Goal: Task Accomplishment & Management: Manage account settings

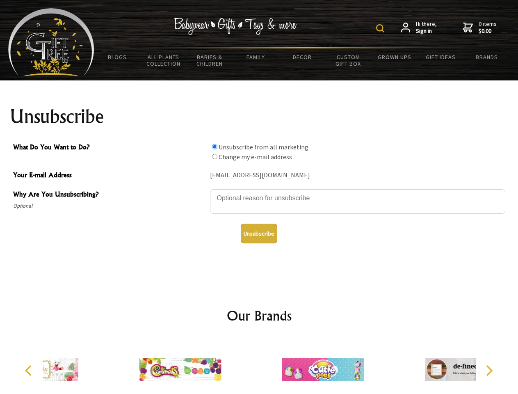
click at [381, 28] on img at bounding box center [380, 28] width 8 height 8
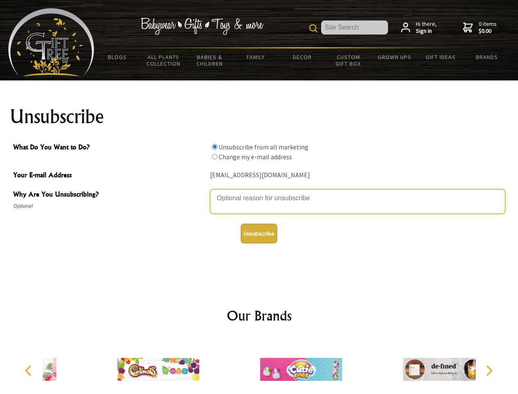
click at [259, 192] on textarea "Why Are You Unsubscribing?" at bounding box center [357, 201] width 295 height 25
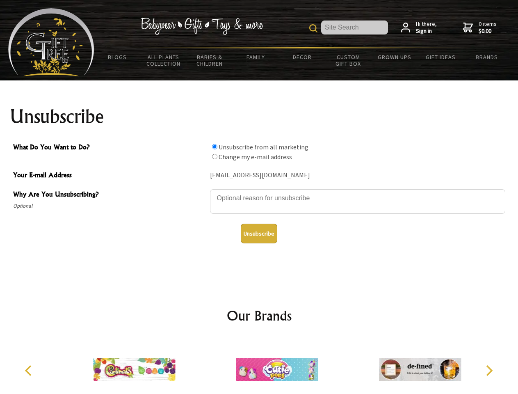
click at [214, 146] on input "What Do You Want to Do?" at bounding box center [214, 146] width 5 height 5
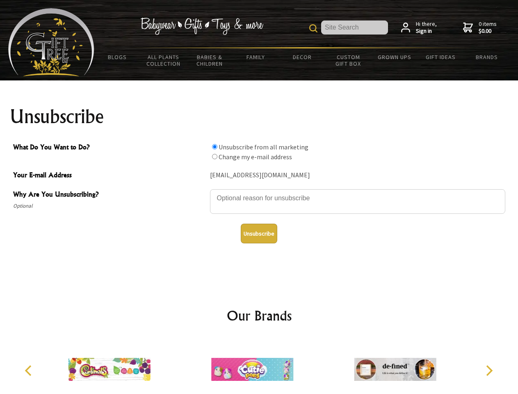
click at [214, 156] on input "What Do You Want to Do?" at bounding box center [214, 156] width 5 height 5
radio input "true"
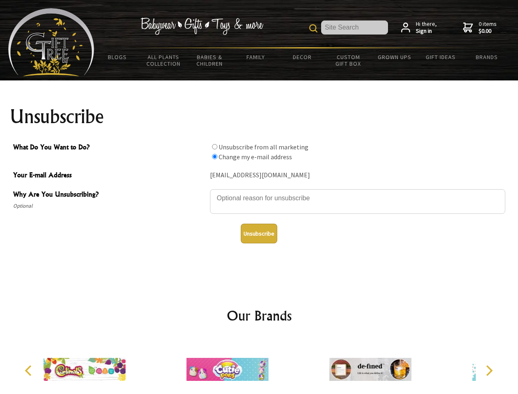
click at [259, 233] on button "Unsubscribe" at bounding box center [259, 233] width 36 height 20
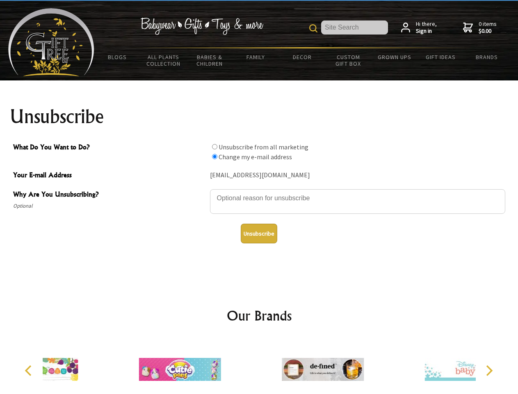
click at [259, 366] on div at bounding box center [322, 370] width 143 height 64
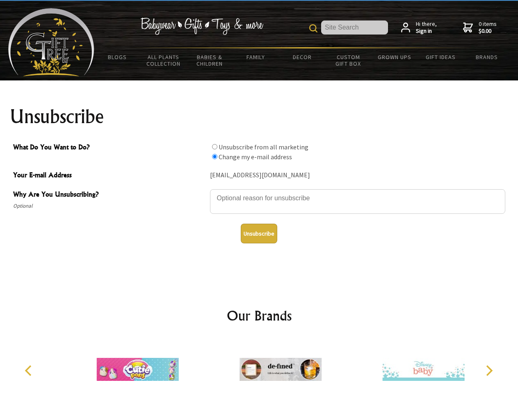
click at [30, 370] on icon "Previous" at bounding box center [29, 370] width 11 height 11
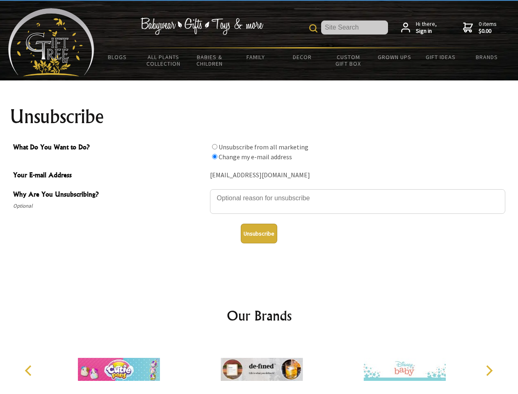
click at [489, 370] on icon "Next" at bounding box center [488, 370] width 11 height 11
